Goal: Task Accomplishment & Management: Use online tool/utility

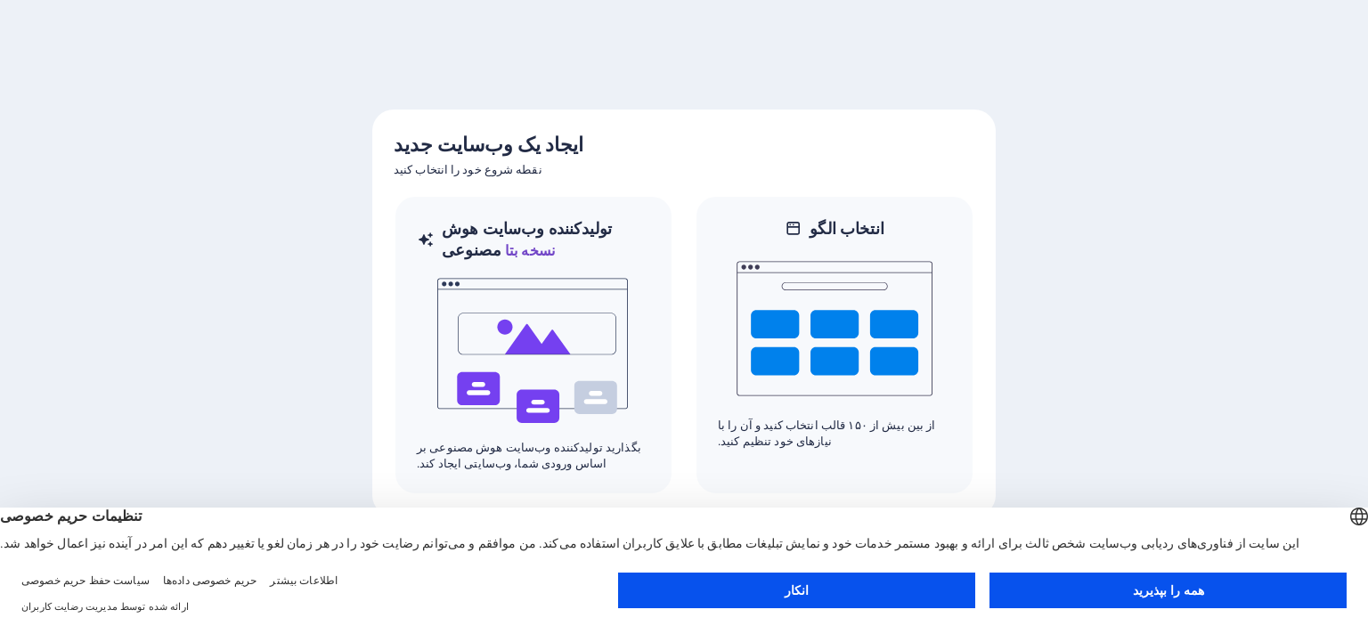
click at [1070, 598] on button "همه را بپذیرید" at bounding box center [1167, 591] width 357 height 36
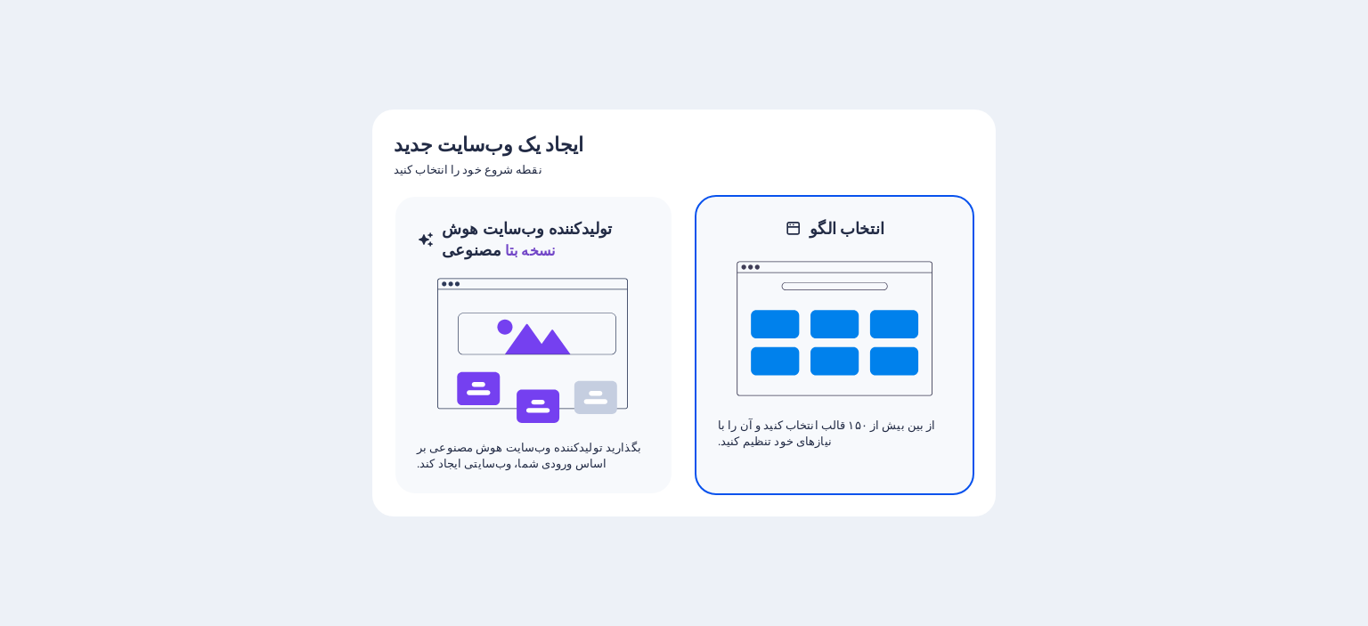
click at [835, 316] on img at bounding box center [834, 329] width 196 height 178
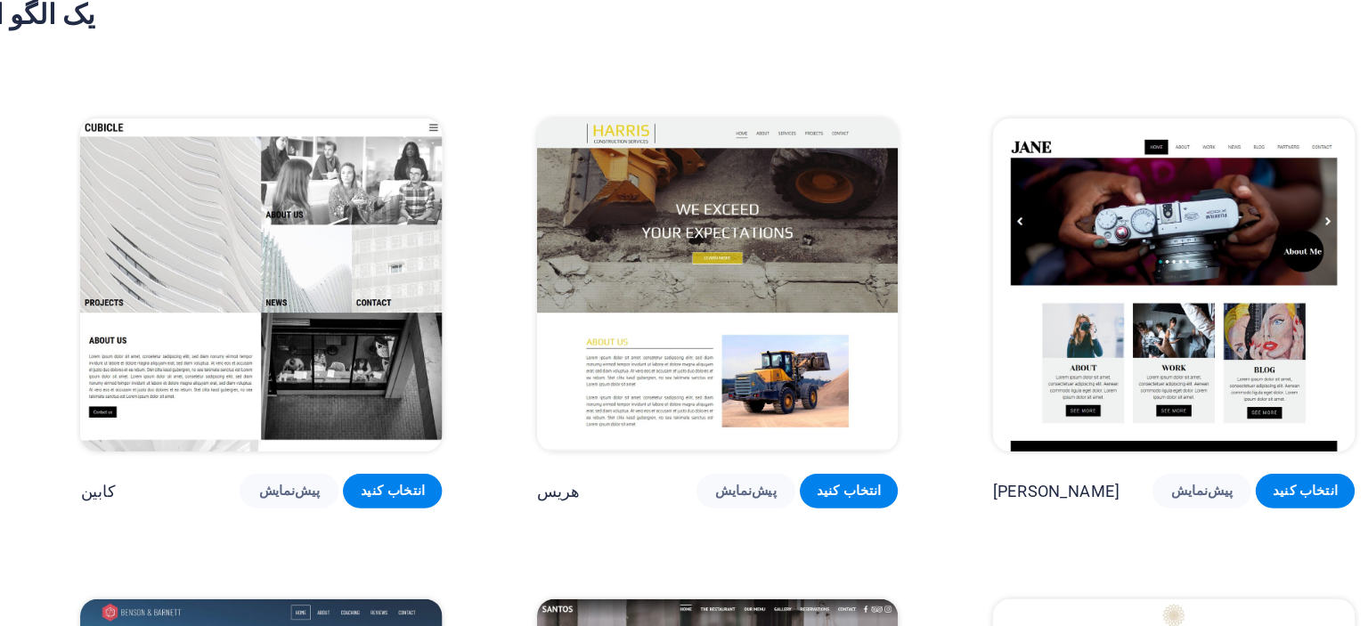
scroll to position [19101, 0]
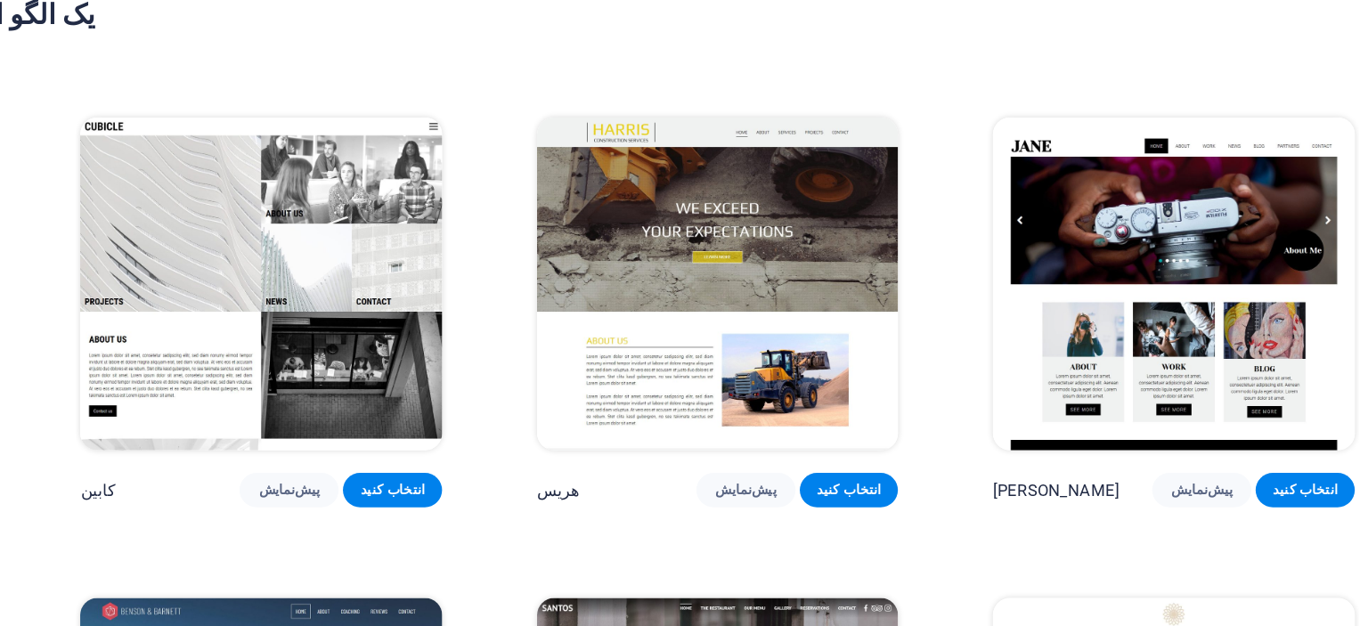
click at [1210, 68] on font "پیش‌نمایش" at bounding box center [1187, 61] width 51 height 12
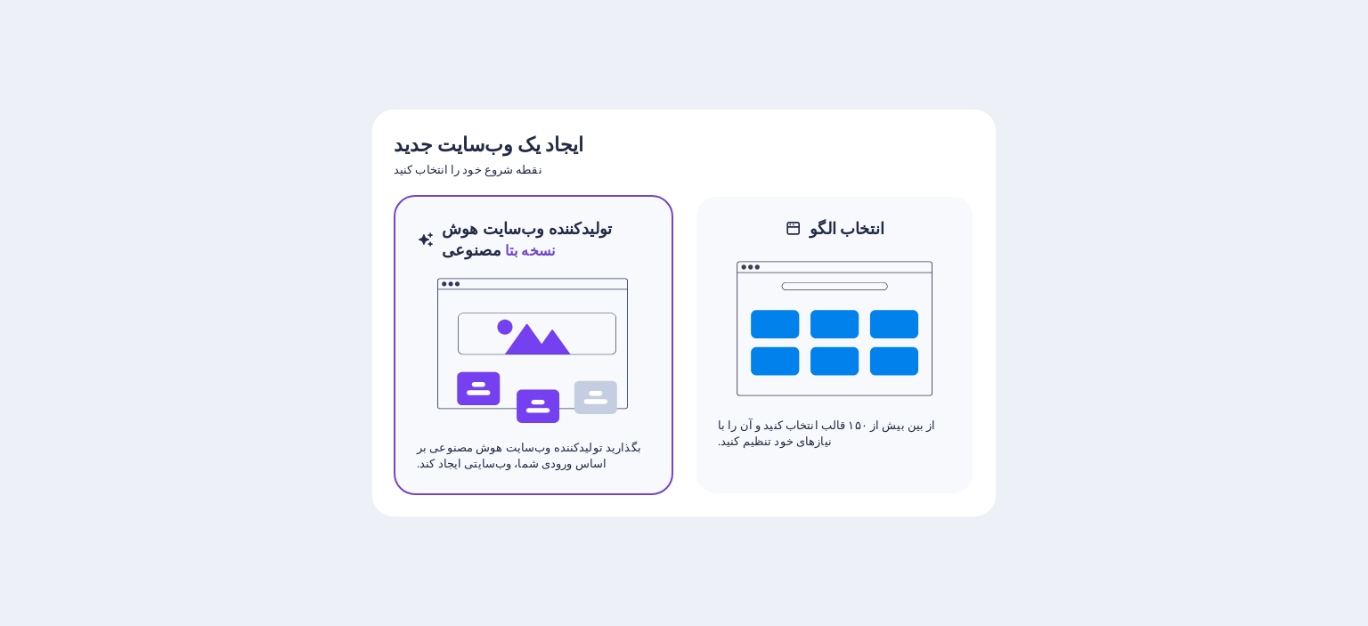
click at [591, 359] on img at bounding box center [533, 351] width 196 height 178
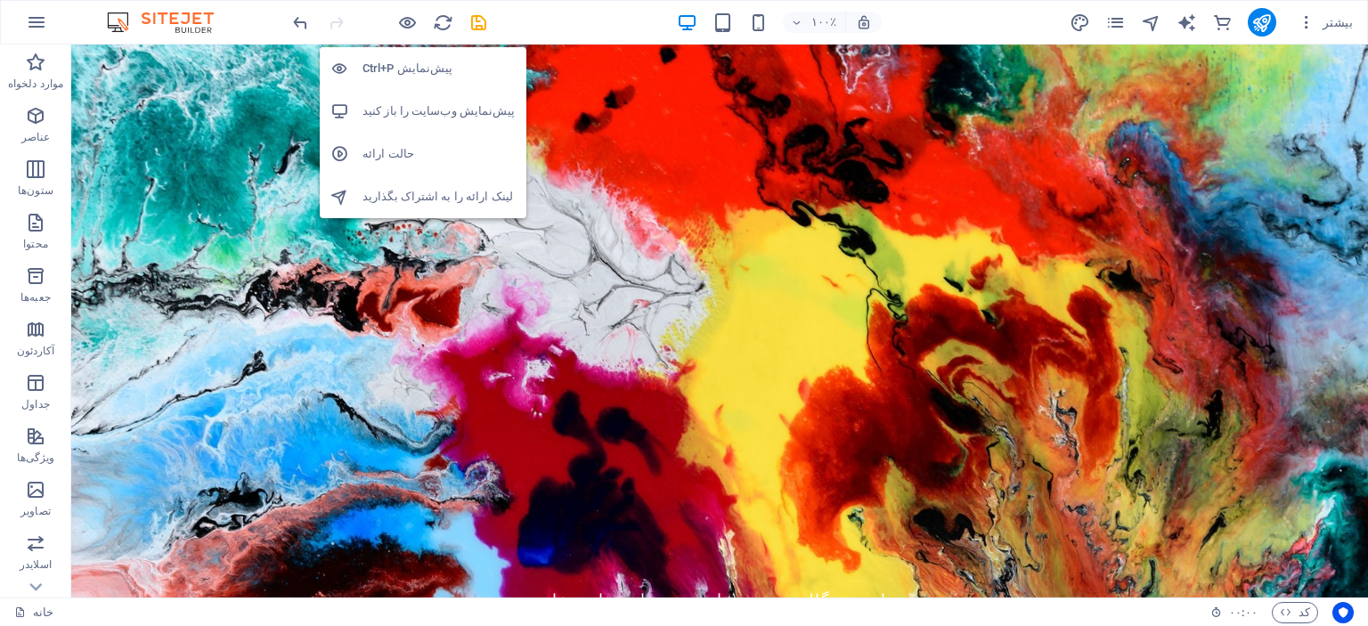
click at [395, 75] on h6 "پیش‌نمایش Ctrl+P" at bounding box center [438, 68] width 153 height 21
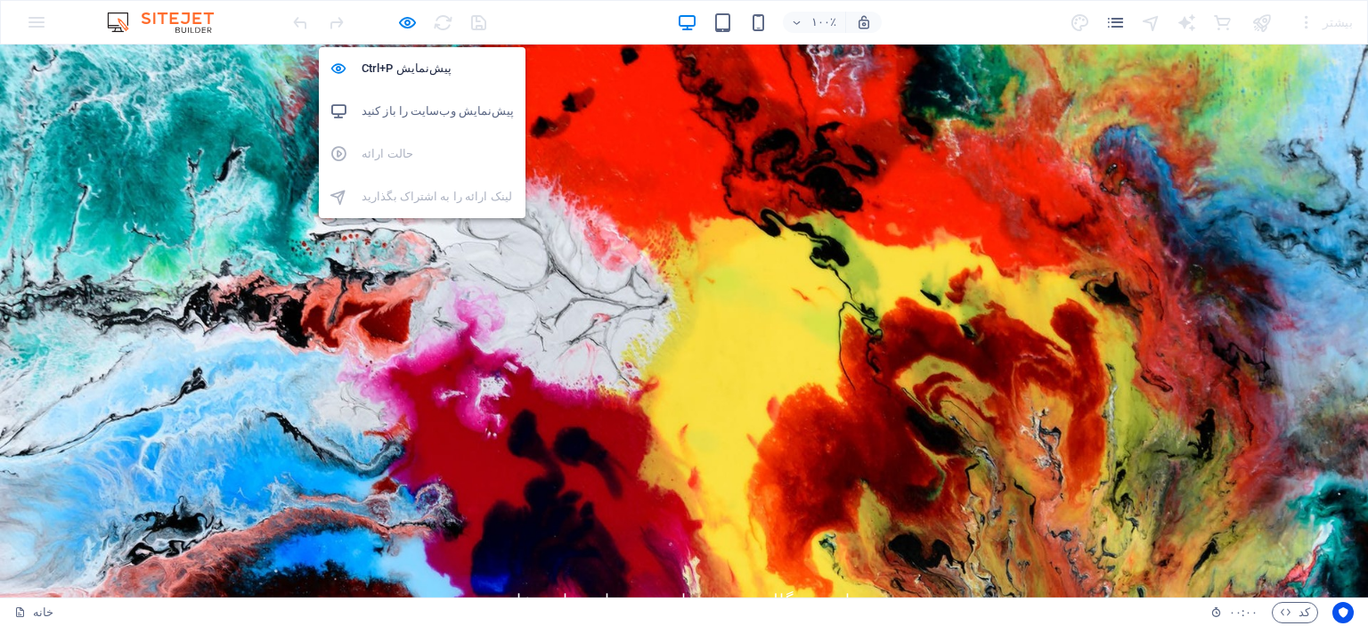
click at [392, 106] on font "پیش‌نمایش وب‌سایت را باز کنید" at bounding box center [438, 110] width 153 height 13
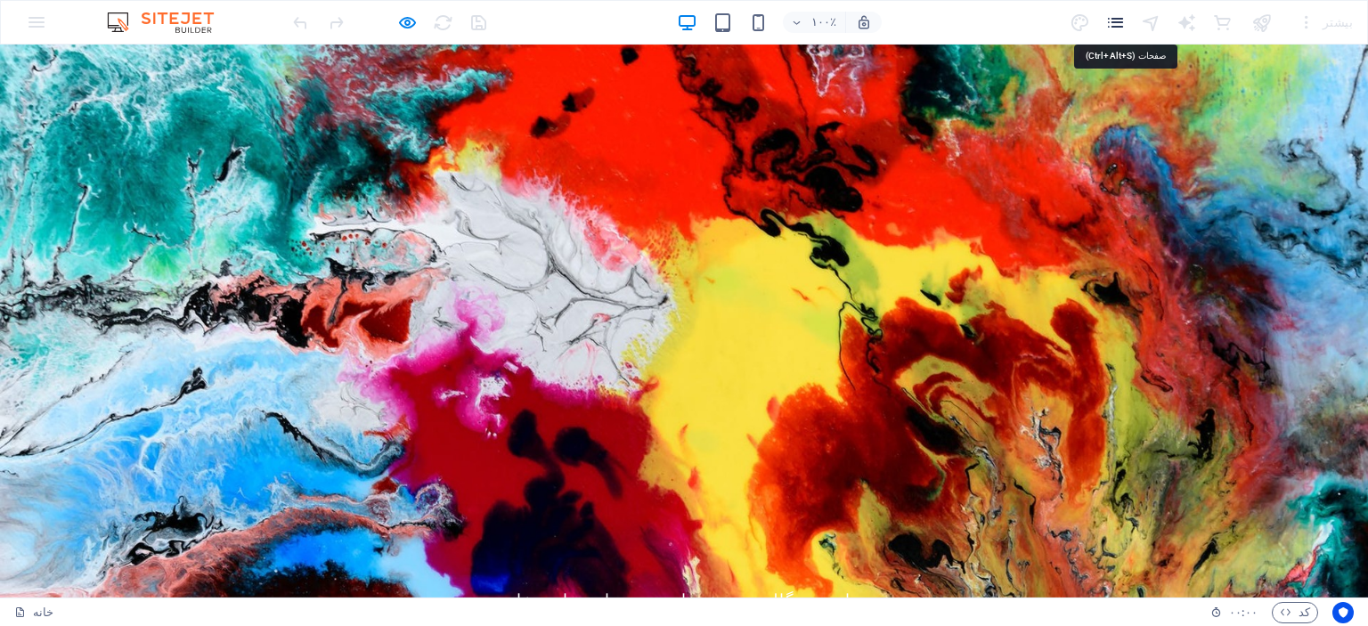
click at [1124, 28] on icon "صفحات" at bounding box center [1115, 22] width 20 height 20
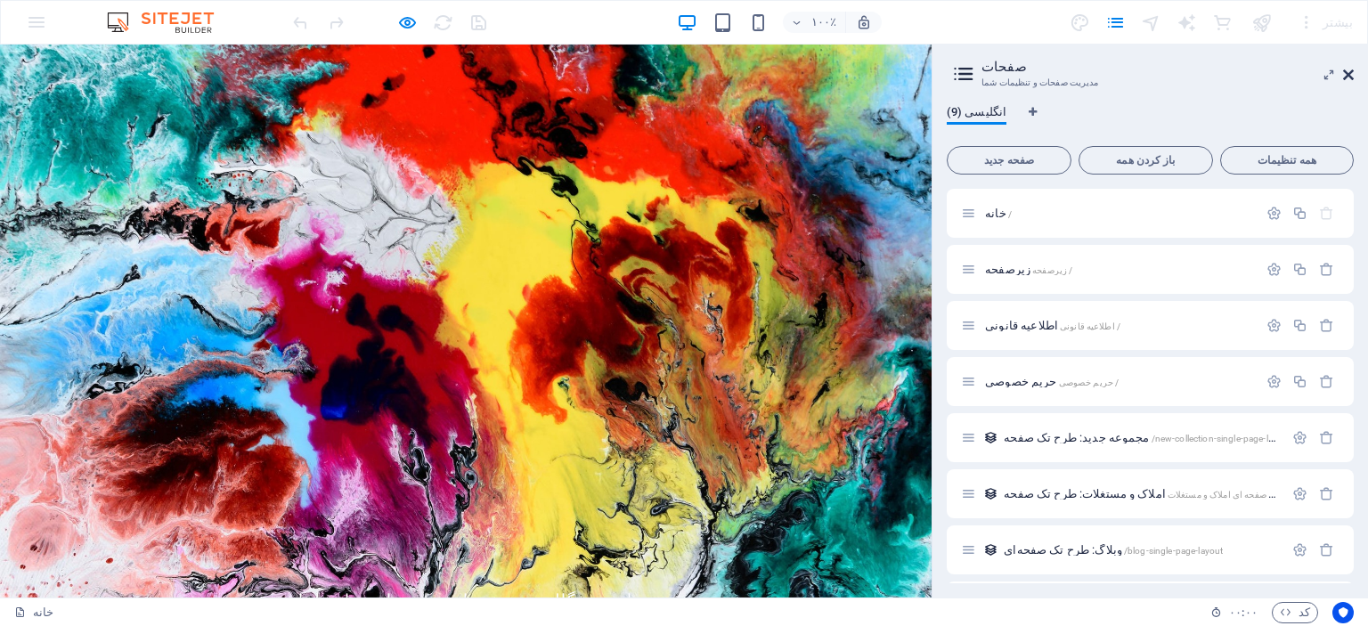
click at [1352, 74] on icon at bounding box center [1348, 75] width 11 height 14
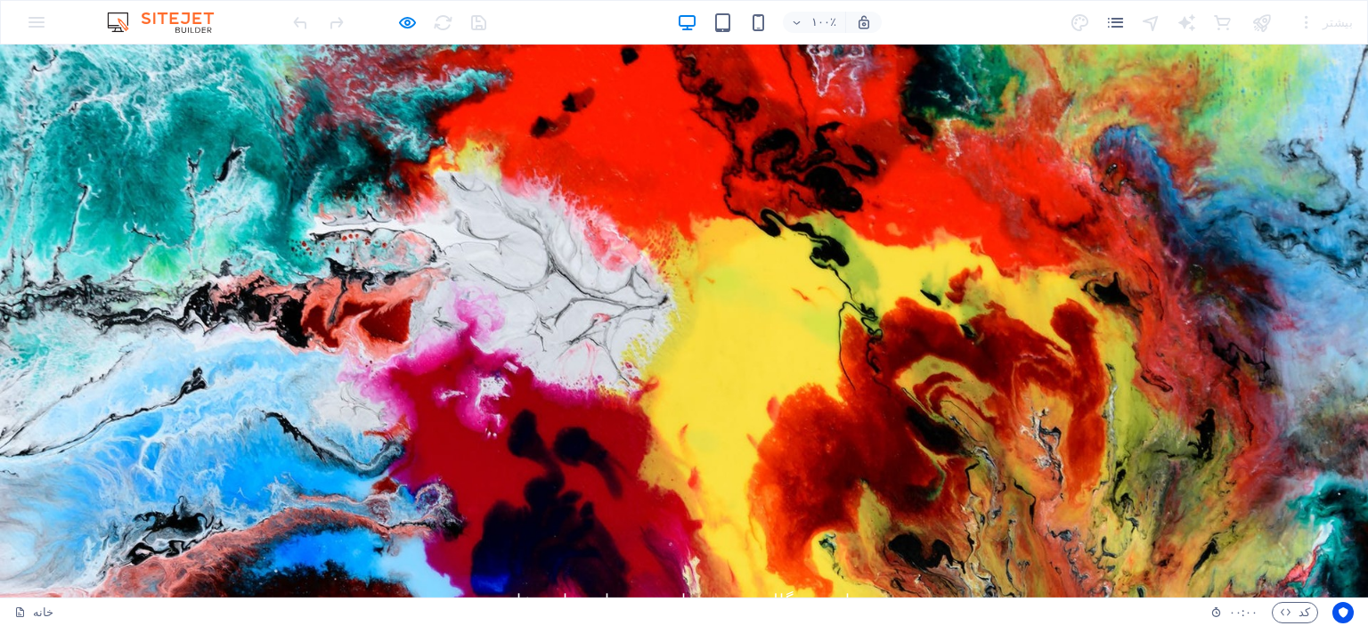
click at [401, 556] on font "[DOMAIN_NAME]" at bounding box center [352, 568] width 176 height 25
copy font "farnazferdosian"
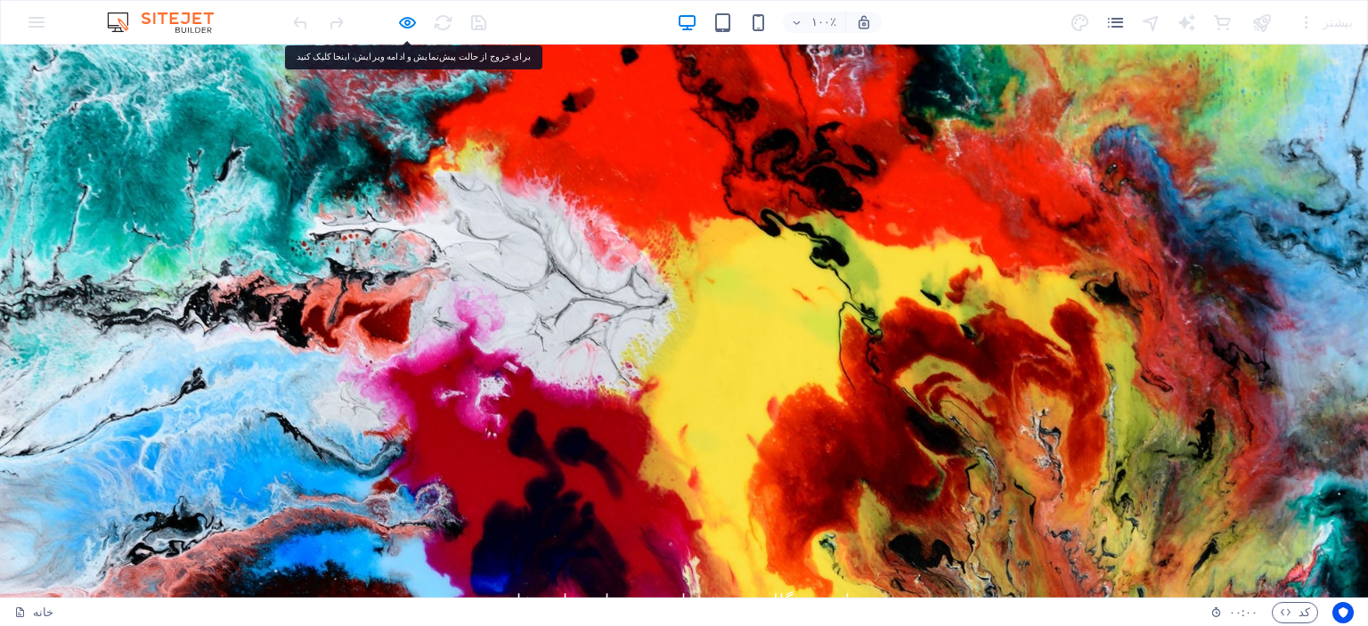
drag, startPoint x: 335, startPoint y: 184, endPoint x: 166, endPoint y: 28, distance: 230.6
click at [166, 28] on img at bounding box center [169, 22] width 134 height 21
click at [111, 14] on img at bounding box center [169, 22] width 134 height 21
click at [37, 1] on div "۱۰۰٪ بیشتر" at bounding box center [684, 22] width 1366 height 43
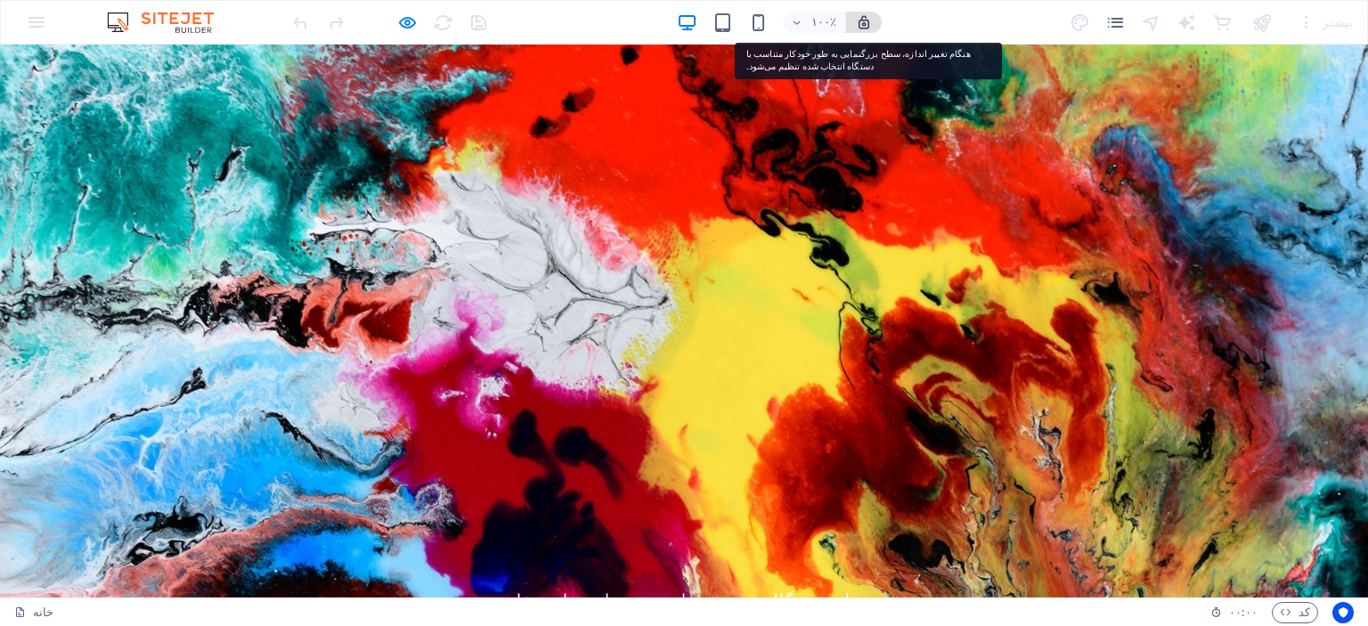
click at [862, 22] on icon "button" at bounding box center [864, 22] width 16 height 16
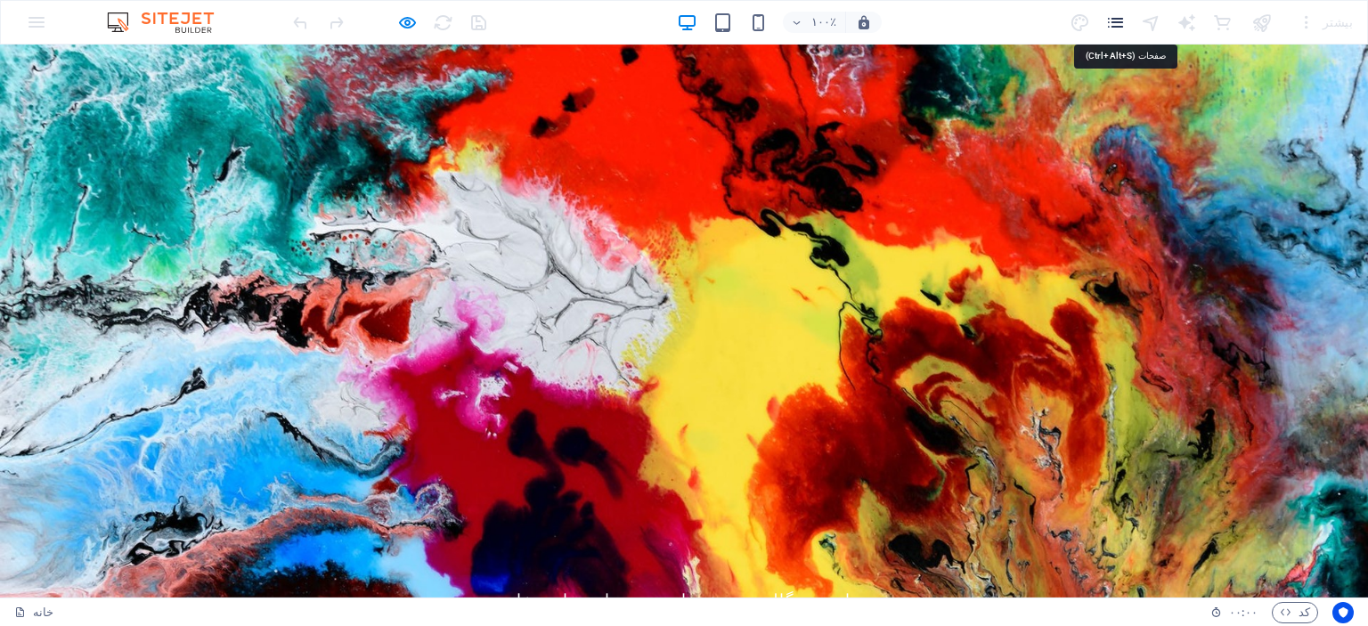
click at [1117, 29] on icon "صفحات" at bounding box center [1115, 22] width 20 height 20
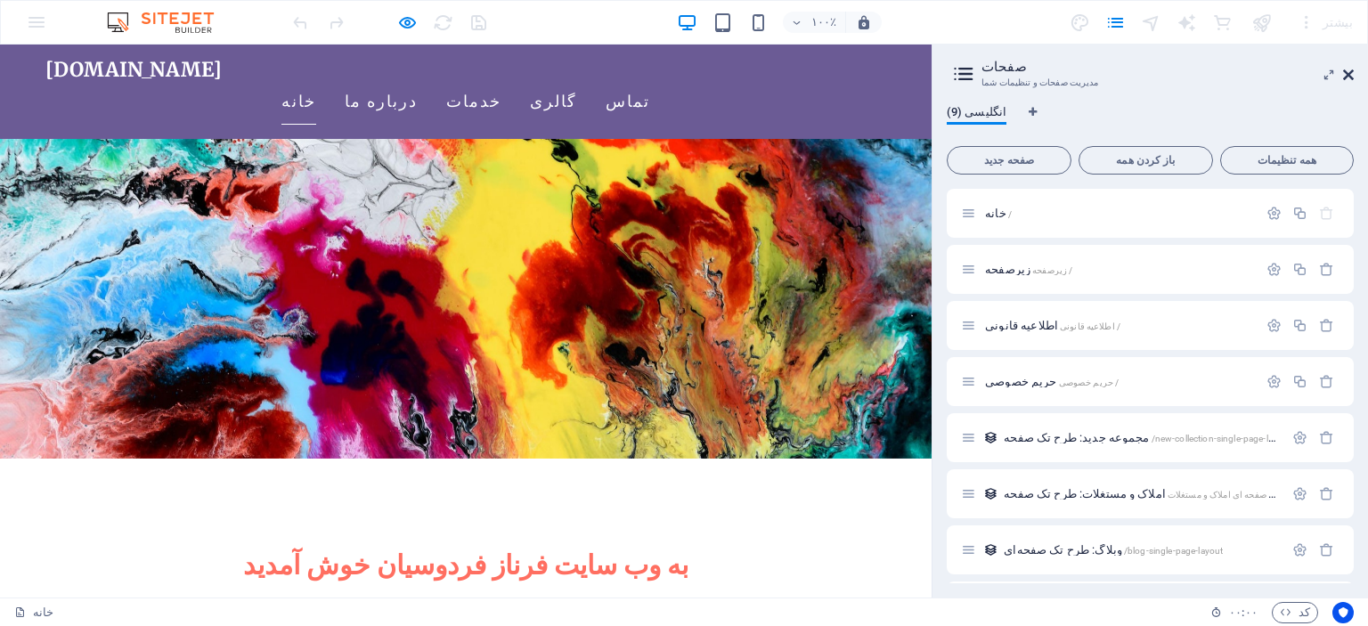
click at [1352, 68] on icon at bounding box center [1348, 75] width 11 height 14
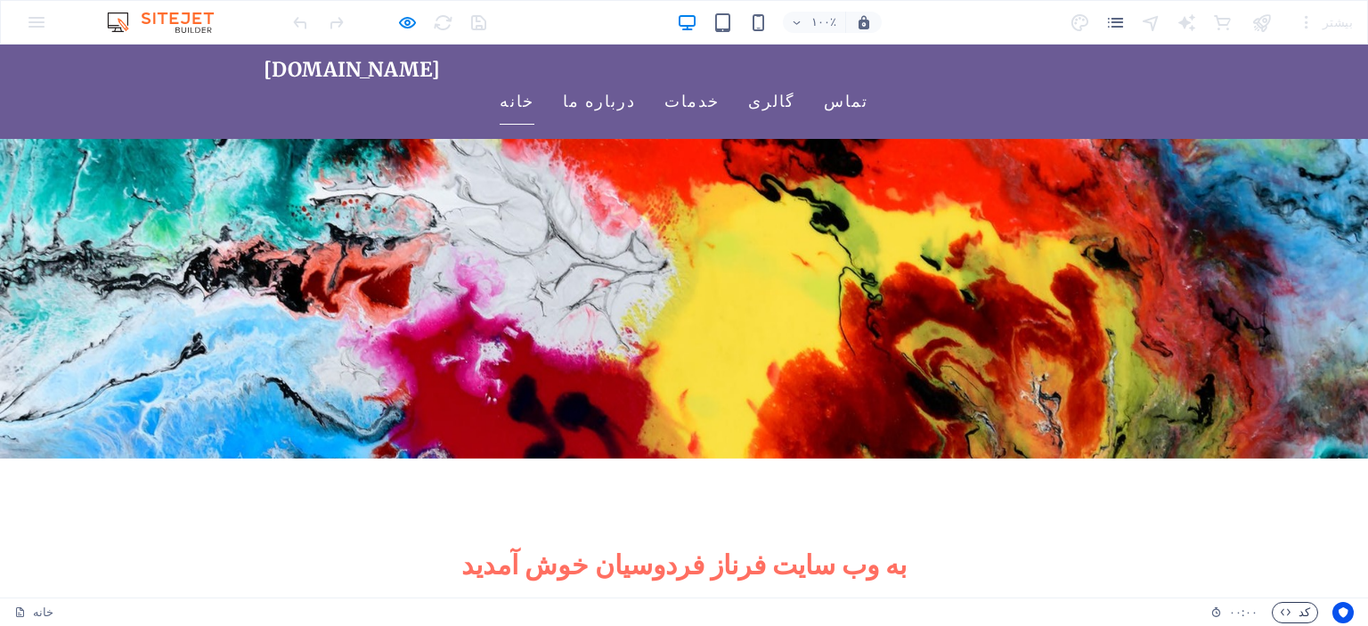
click at [1305, 608] on font "کد" at bounding box center [1304, 612] width 12 height 13
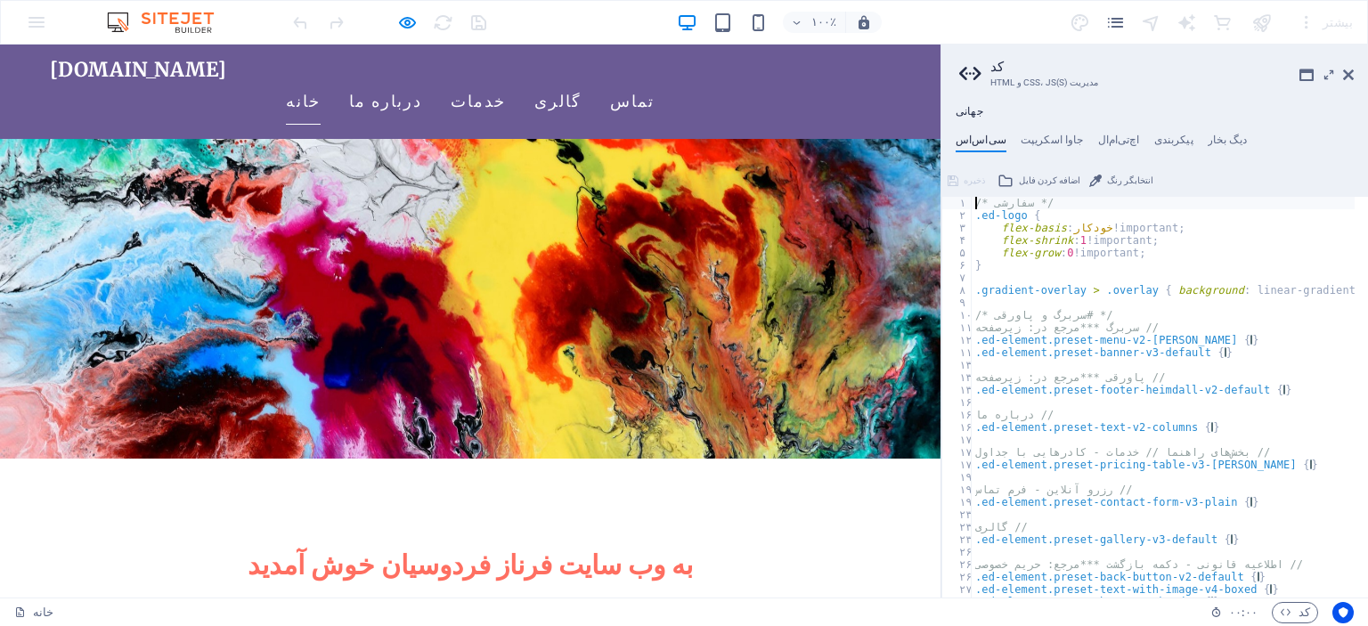
type textarea "); }"
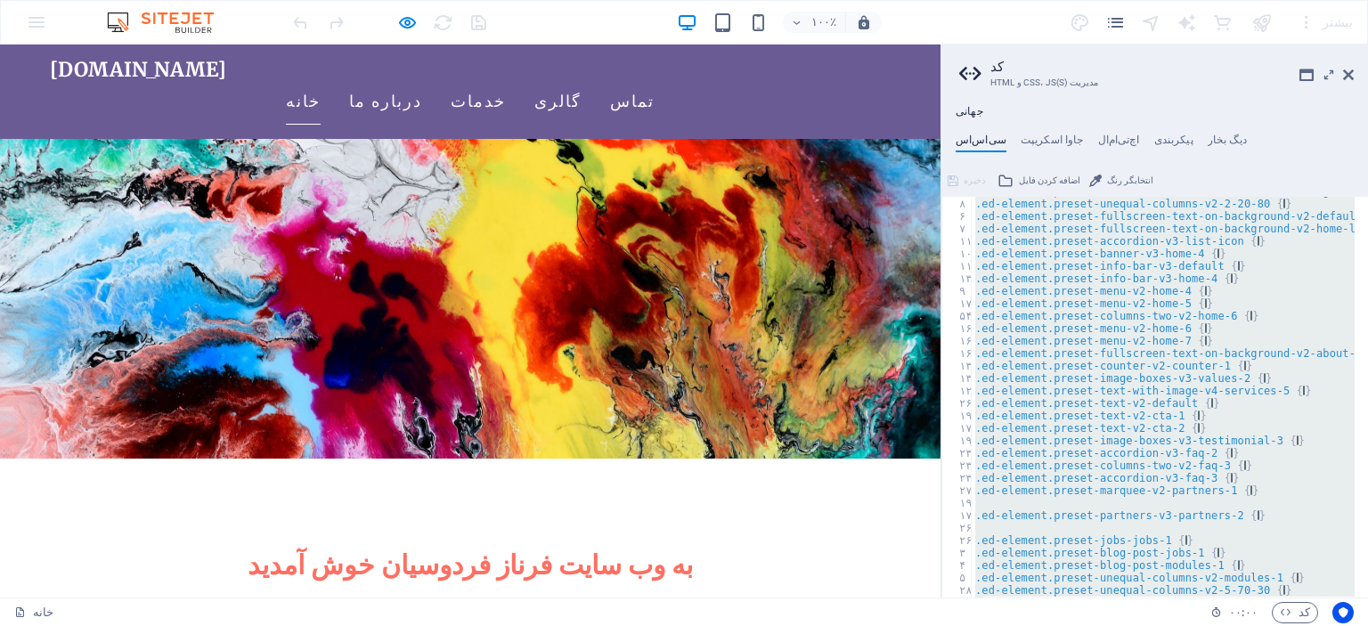
scroll to position [1058, 0]
